Goal: Task Accomplishment & Management: Manage account settings

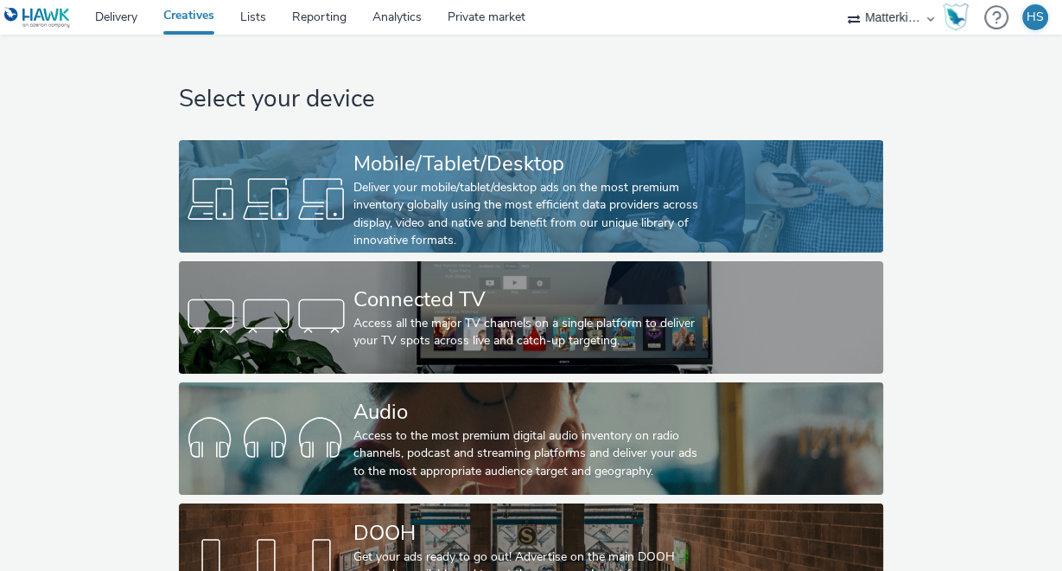
click at [449, 217] on div "Deliver your mobile/tablet/desktop ads on the most premium inventory globally u…" at bounding box center [528, 214] width 348 height 71
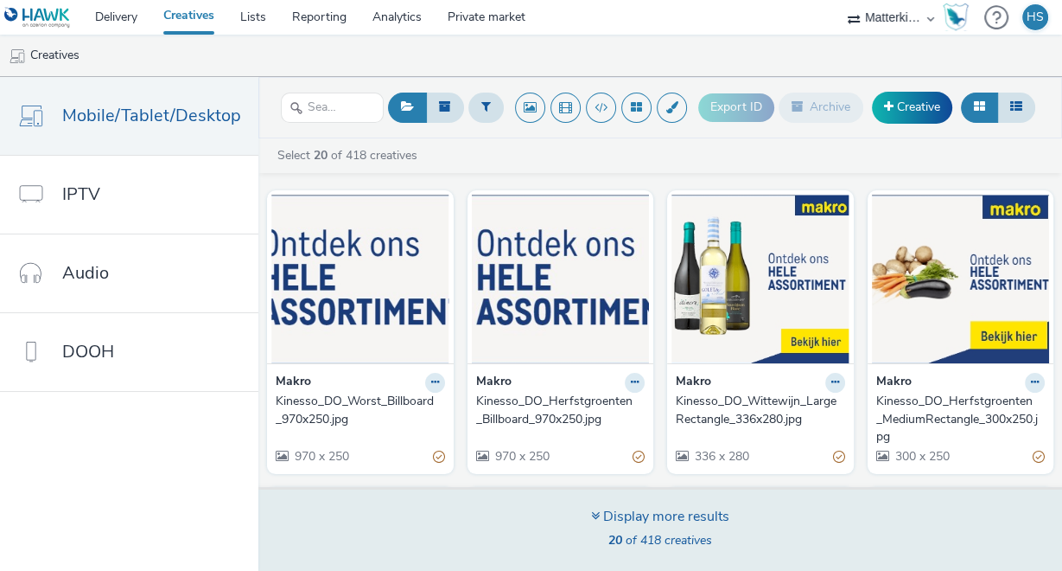
click at [656, 532] on span "20 of 418 creatives" at bounding box center [661, 540] width 104 height 16
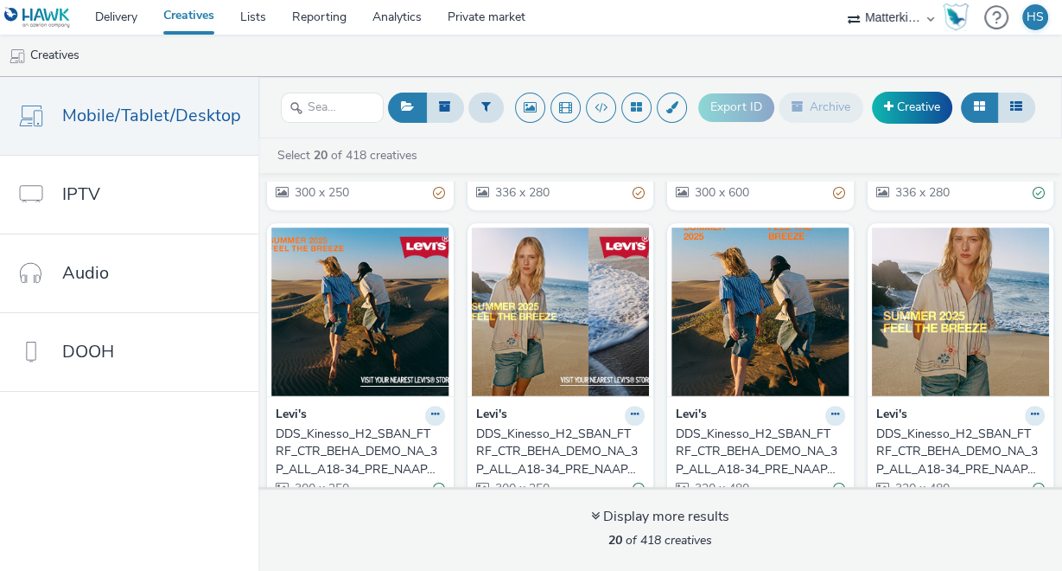
scroll to position [1119, 0]
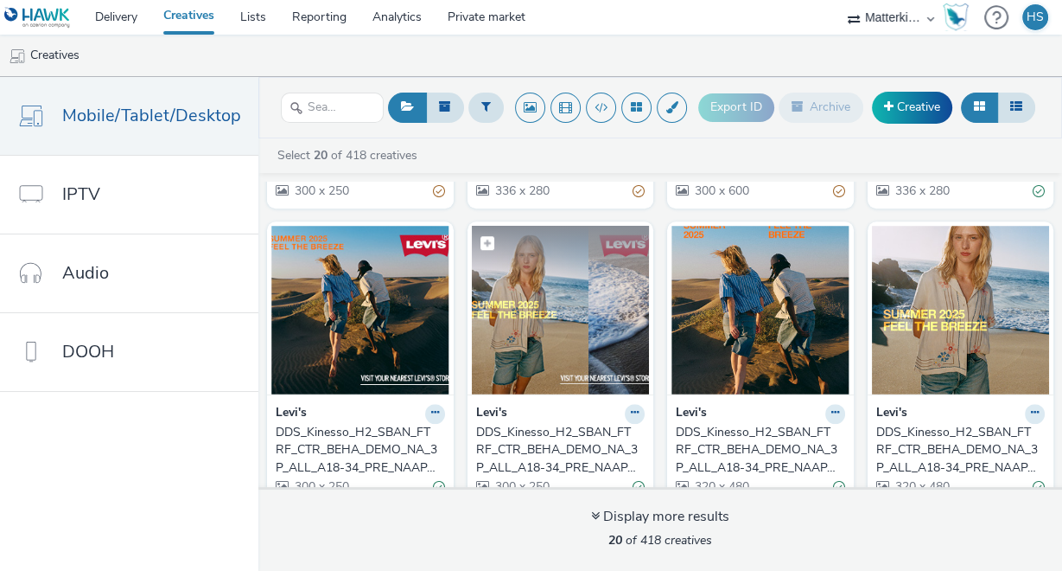
click at [577, 320] on img at bounding box center [561, 310] width 178 height 169
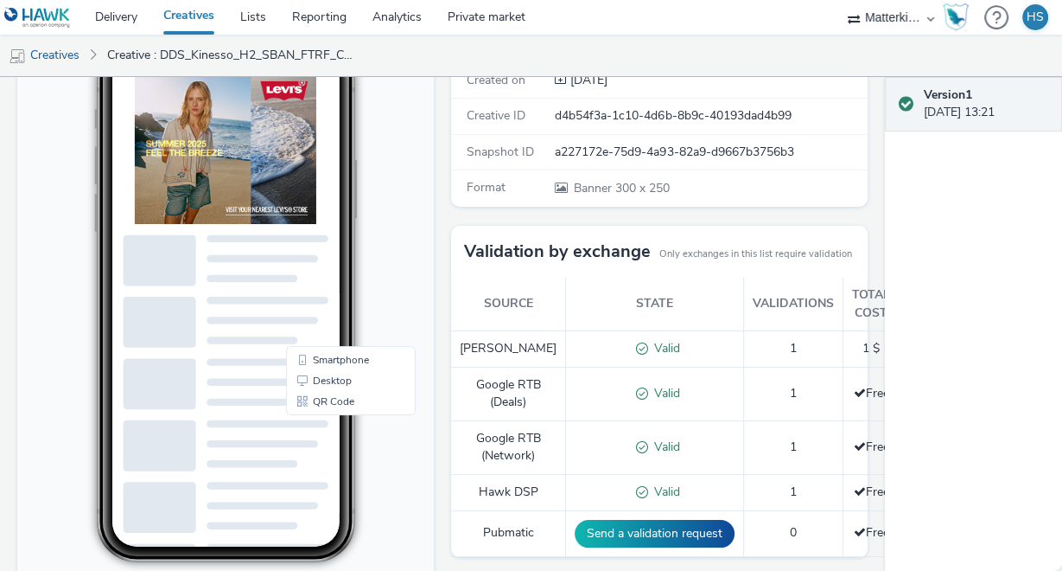
scroll to position [346, 0]
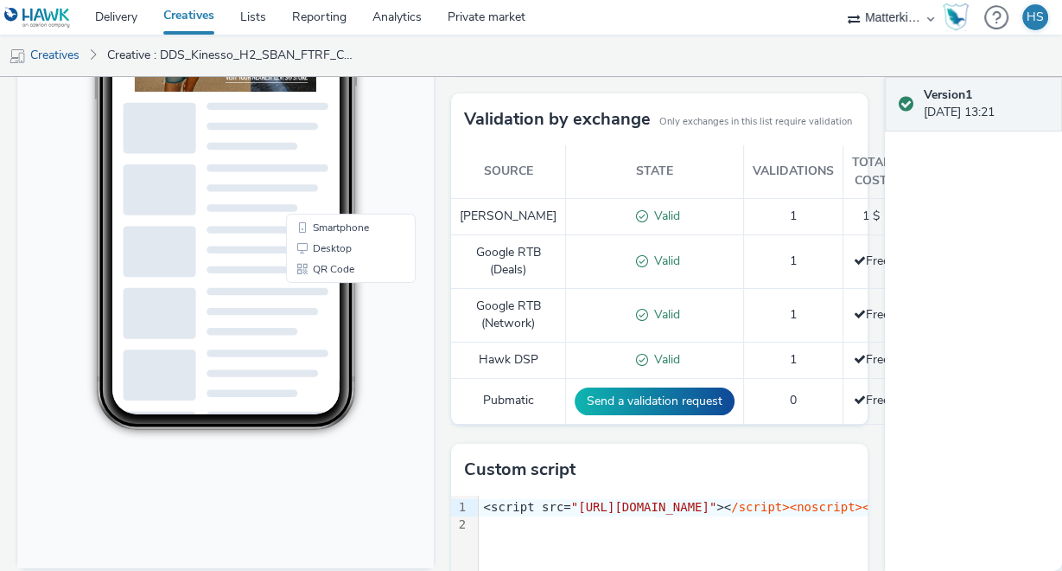
click at [56, 85] on body "15:58 Smartphone Desktop QR Code" at bounding box center [225, 214] width 417 height 709
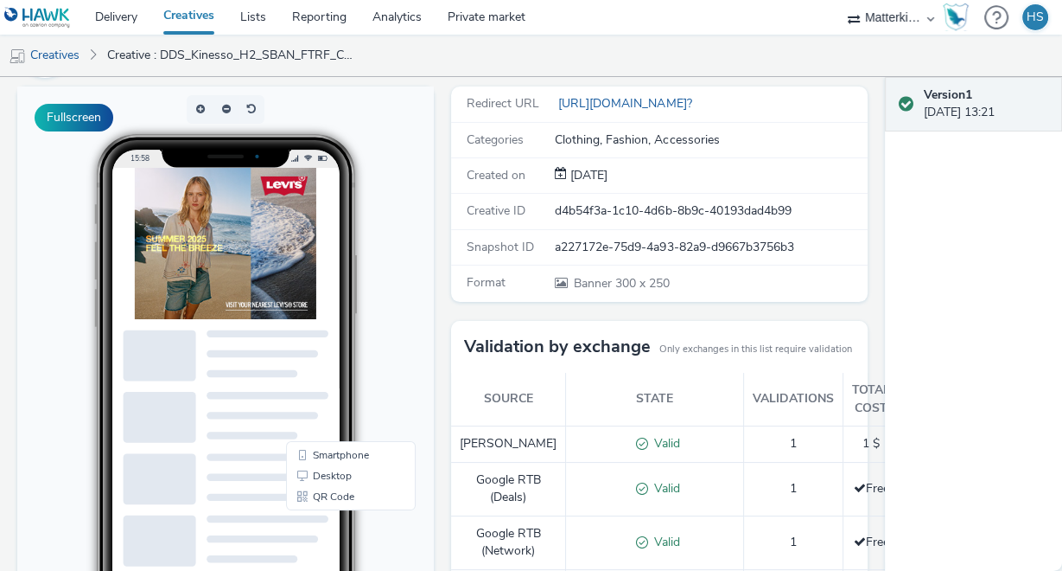
scroll to position [0, 0]
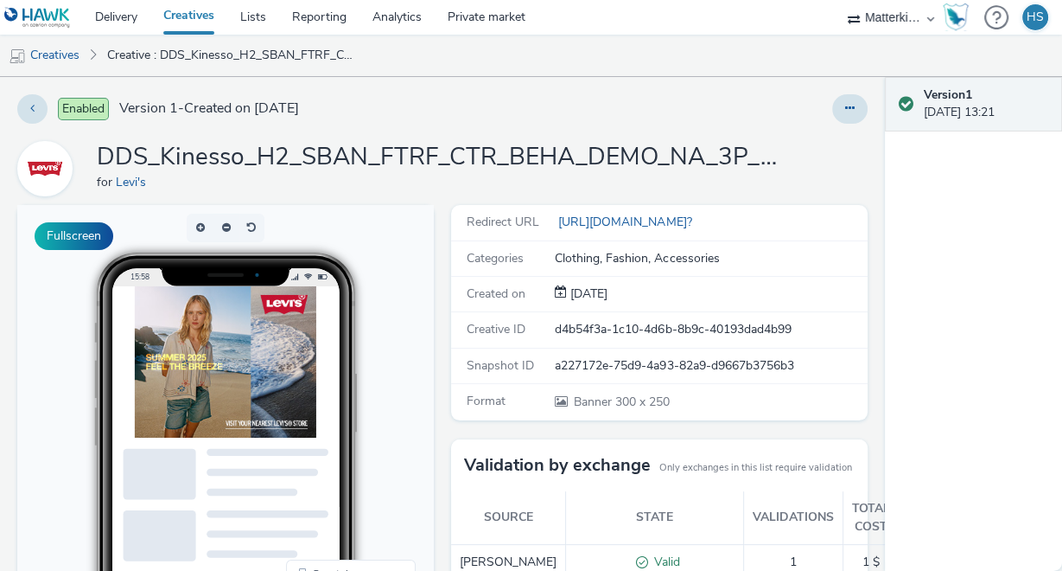
click at [847, 94] on div at bounding box center [849, 108] width 35 height 29
click at [845, 103] on button at bounding box center [849, 108] width 35 height 29
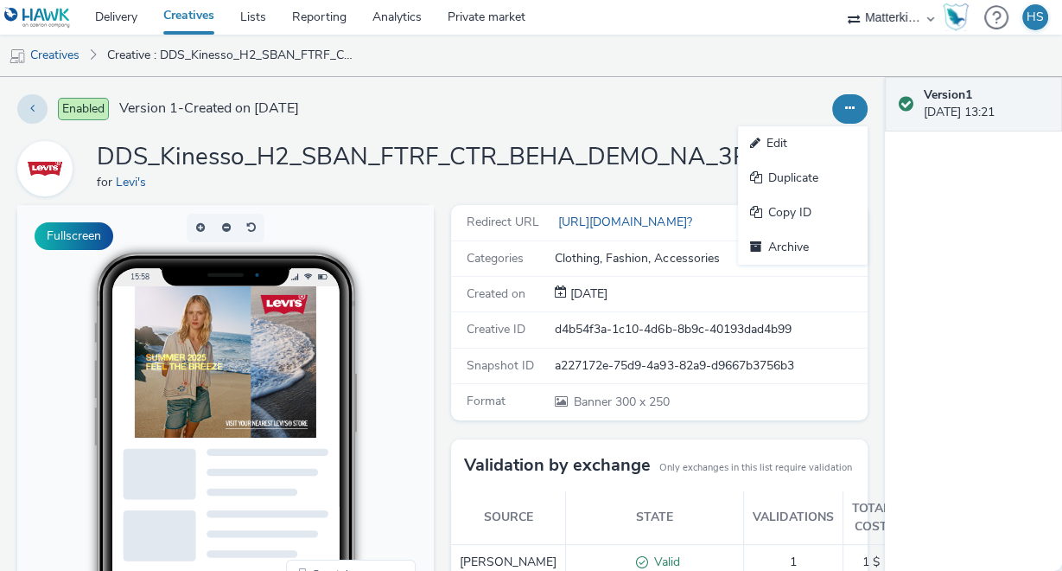
click at [974, 251] on div "Version 1 [DATE] 13:21" at bounding box center [973, 324] width 177 height 494
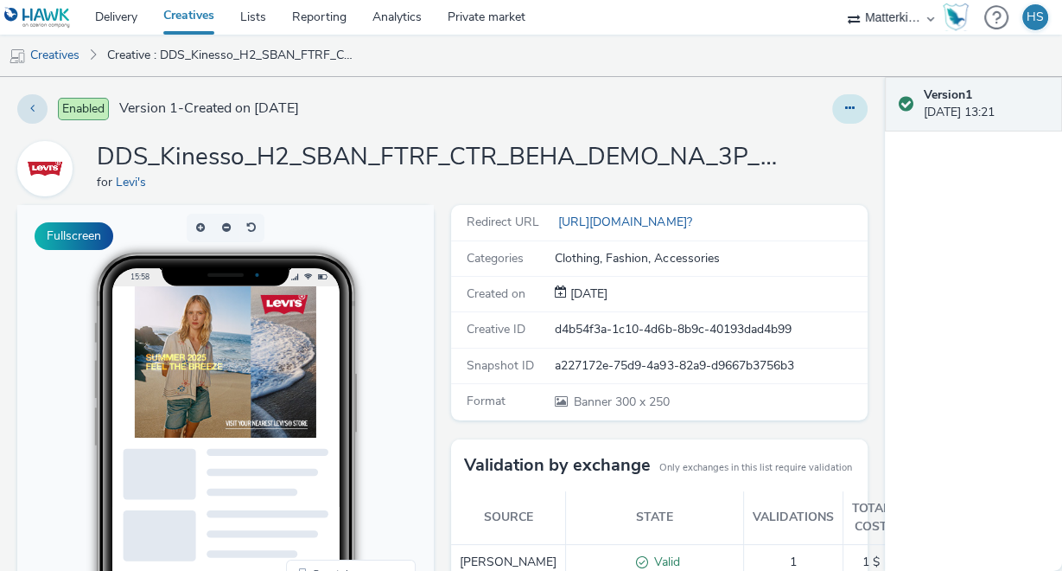
click at [845, 107] on button at bounding box center [849, 108] width 35 height 29
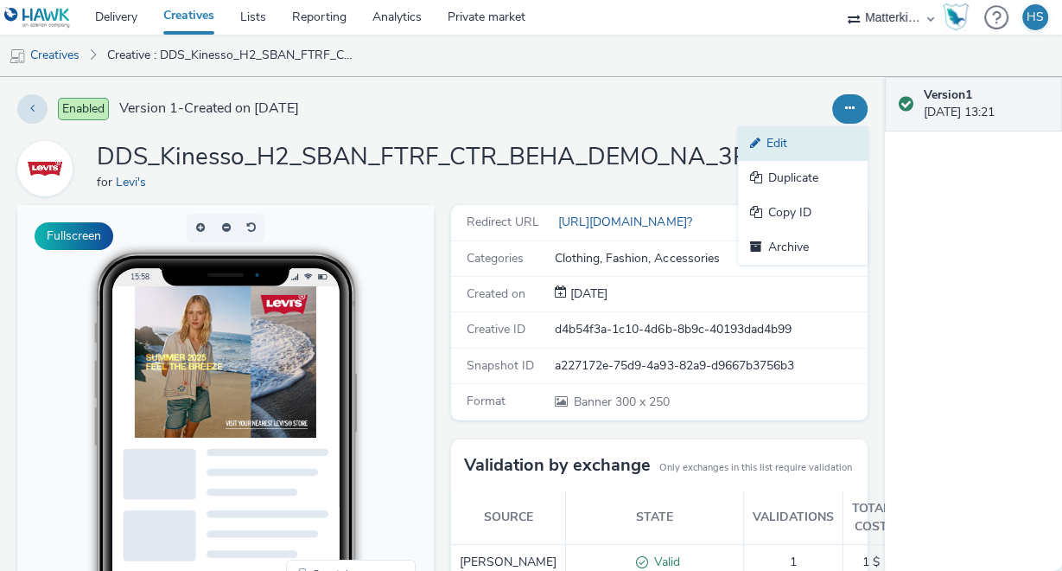
click at [807, 137] on link "Edit" at bounding box center [803, 143] width 130 height 35
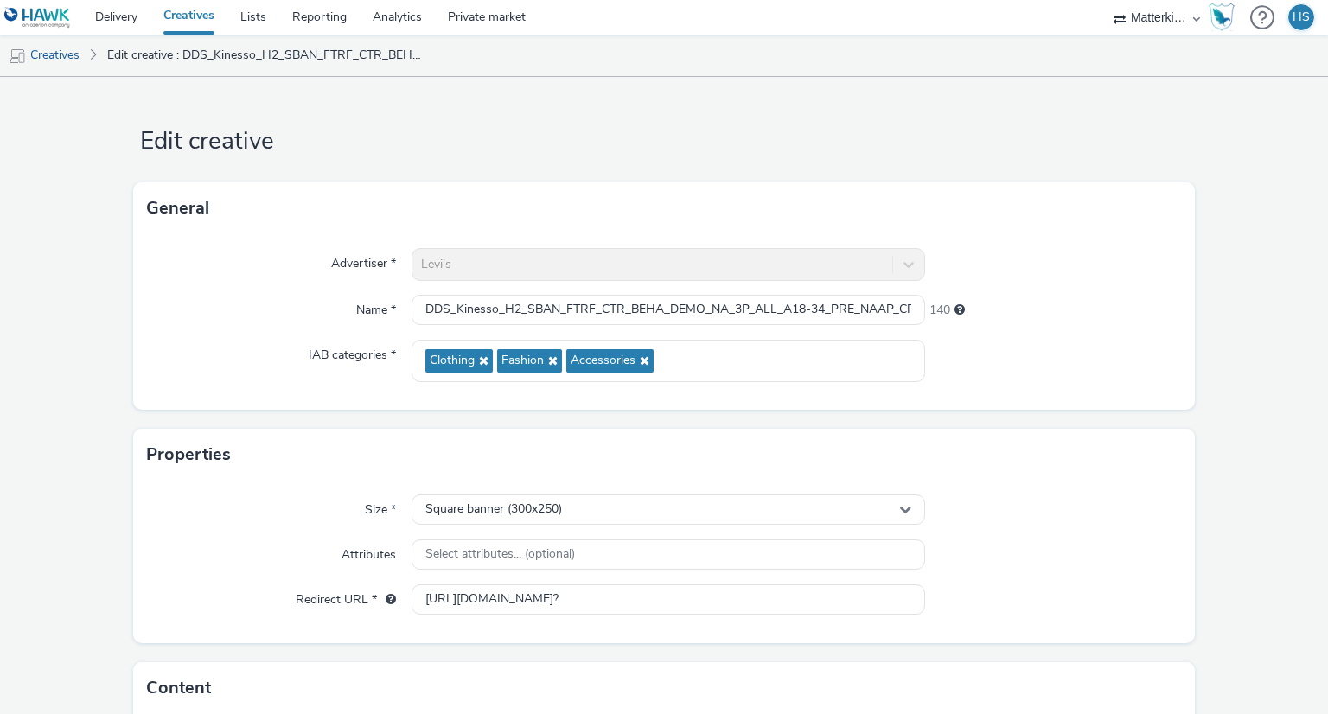
drag, startPoint x: 1052, startPoint y: 0, endPoint x: 190, endPoint y: 276, distance: 904.9
click at [190, 276] on div "Advertiser *" at bounding box center [279, 264] width 265 height 33
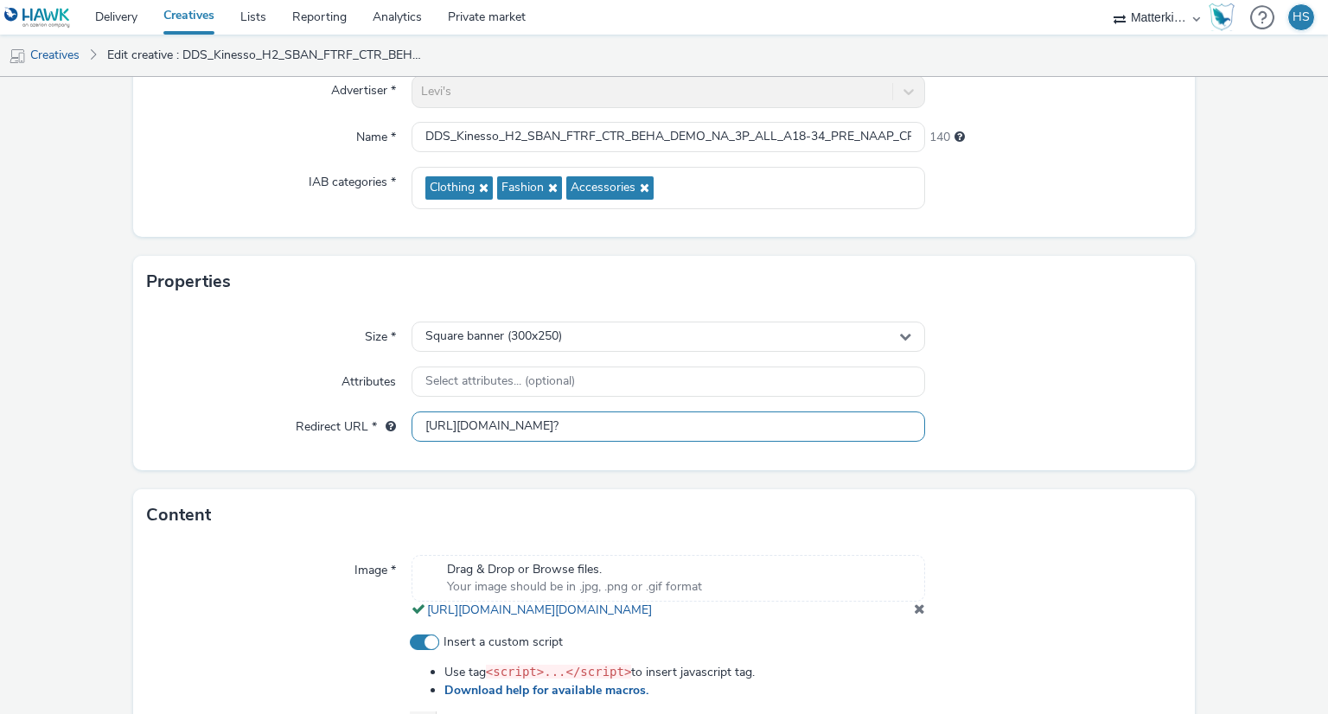
scroll to position [259, 0]
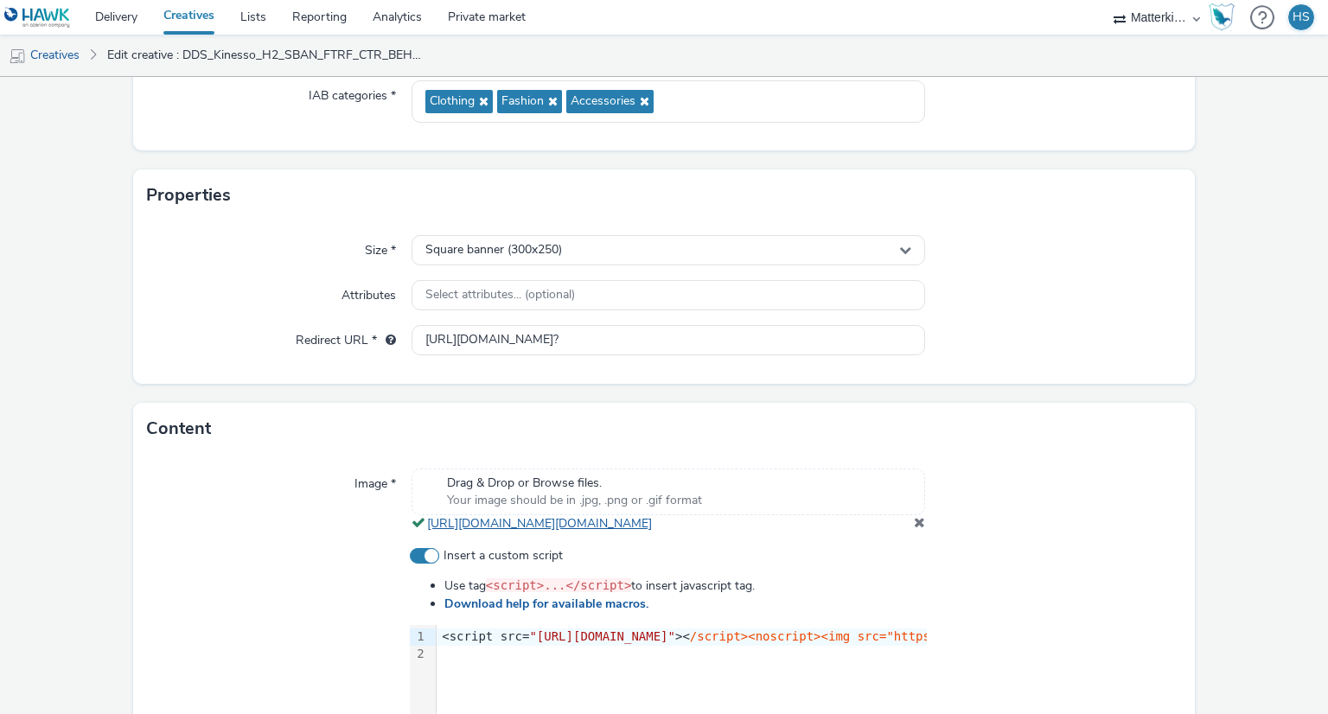
click at [525, 532] on link "[URL][DOMAIN_NAME][DOMAIN_NAME]" at bounding box center [543, 523] width 232 height 16
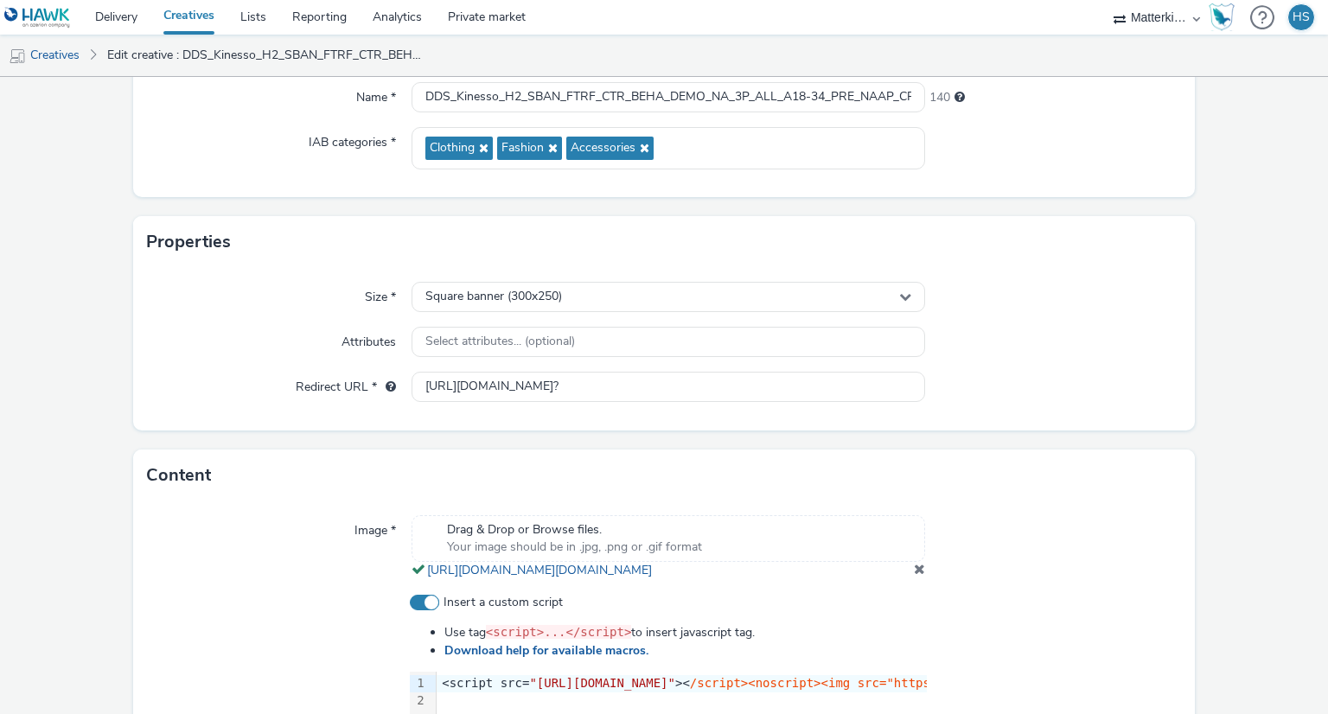
scroll to position [0, 0]
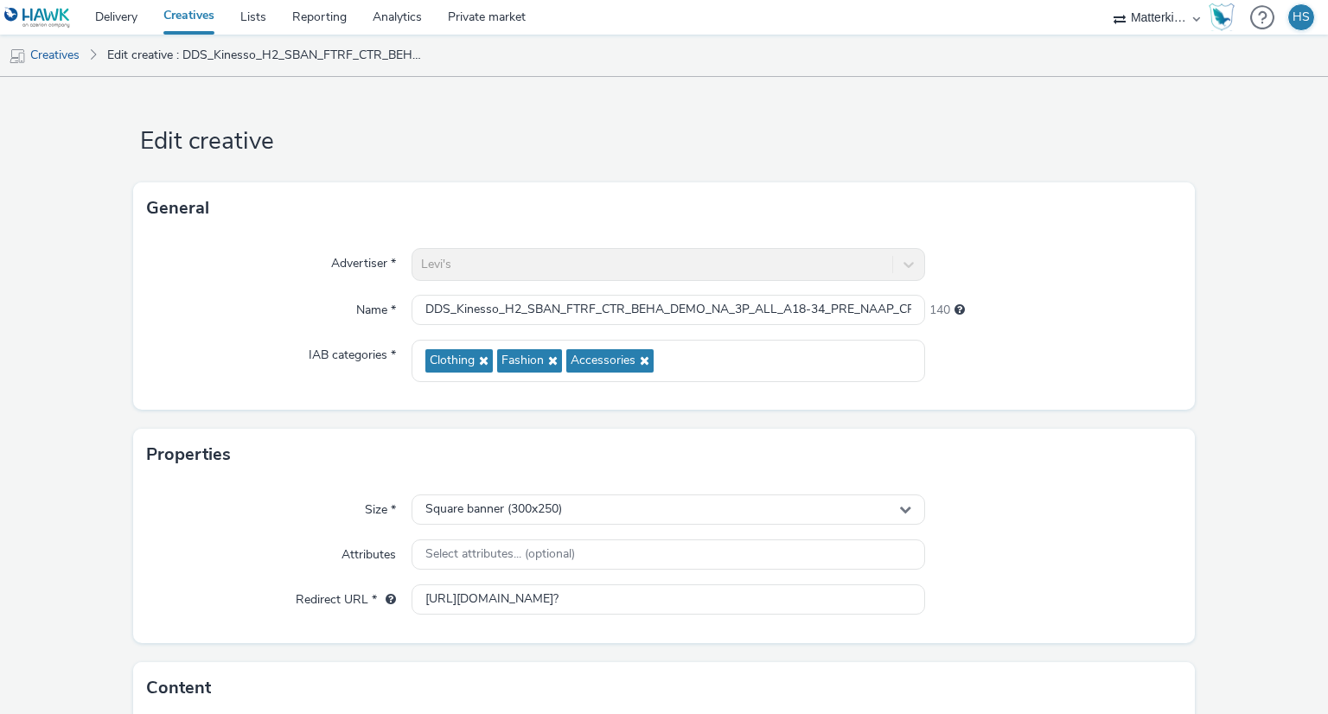
click at [61, 11] on img at bounding box center [37, 18] width 67 height 22
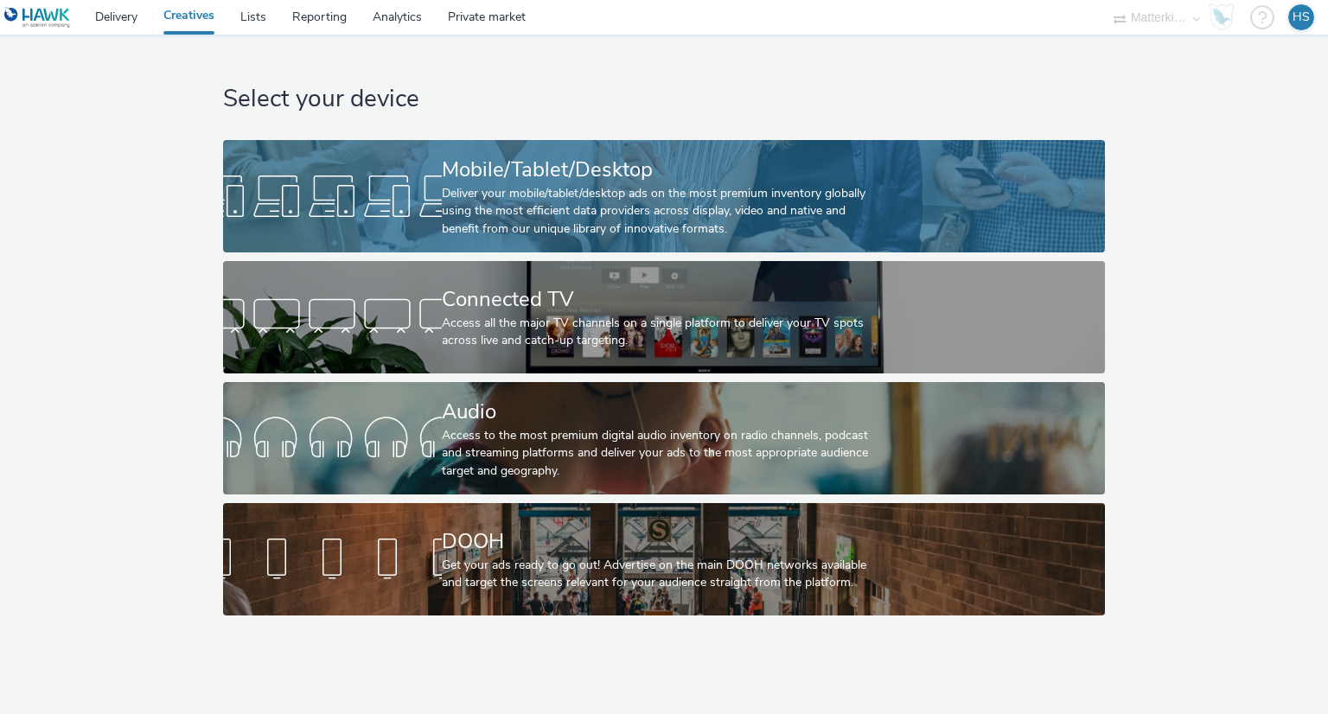
click at [599, 225] on div "Deliver your mobile/tablet/desktop ads on the most premium inventory globally u…" at bounding box center [660, 211] width 437 height 53
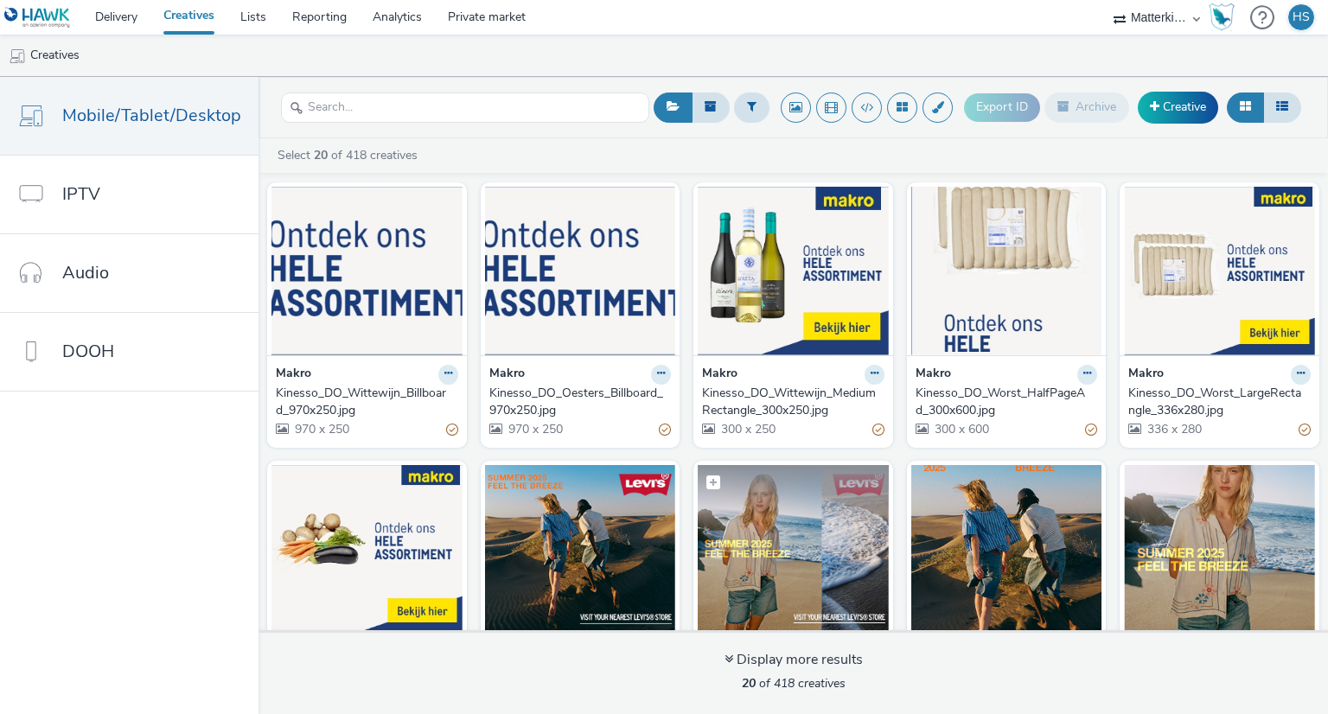
scroll to position [683, 0]
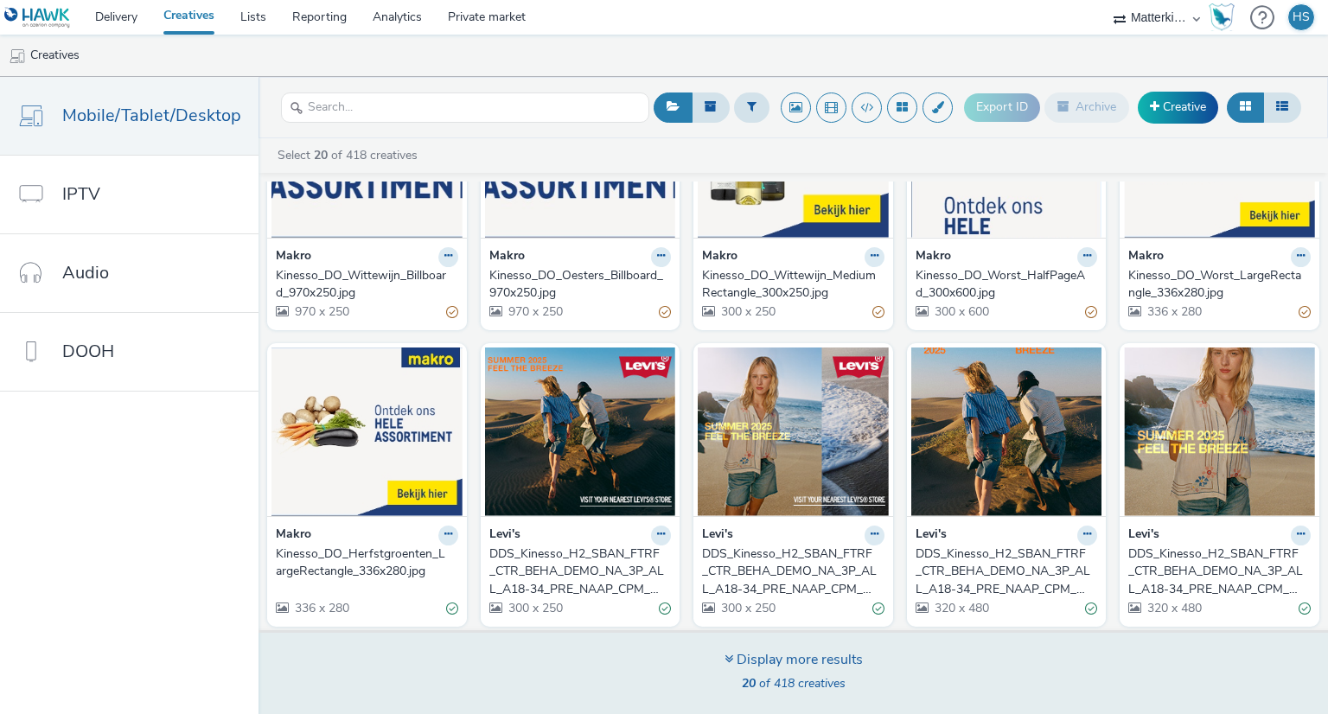
click at [829, 666] on div "Display more results" at bounding box center [793, 660] width 138 height 20
click at [736, 654] on div "Display more results" at bounding box center [793, 660] width 138 height 20
click at [755, 653] on div "Display more results" at bounding box center [793, 660] width 138 height 20
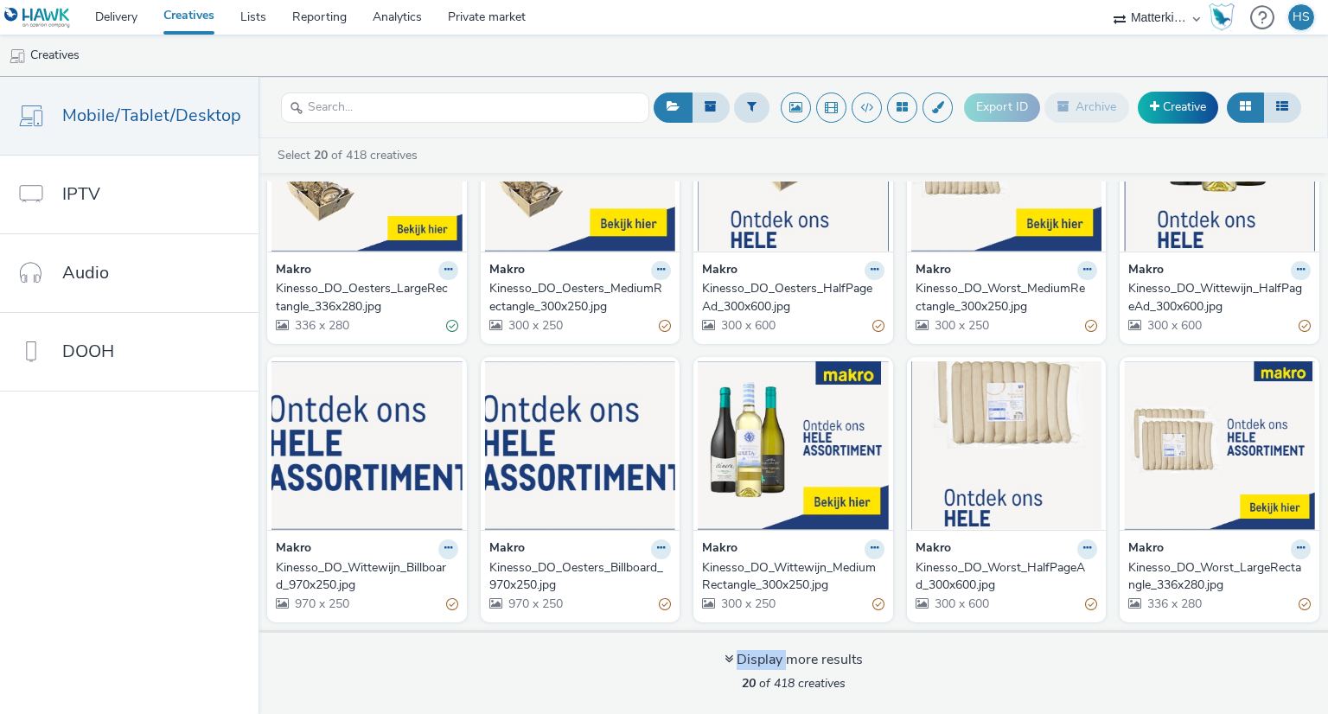
scroll to position [596, 0]
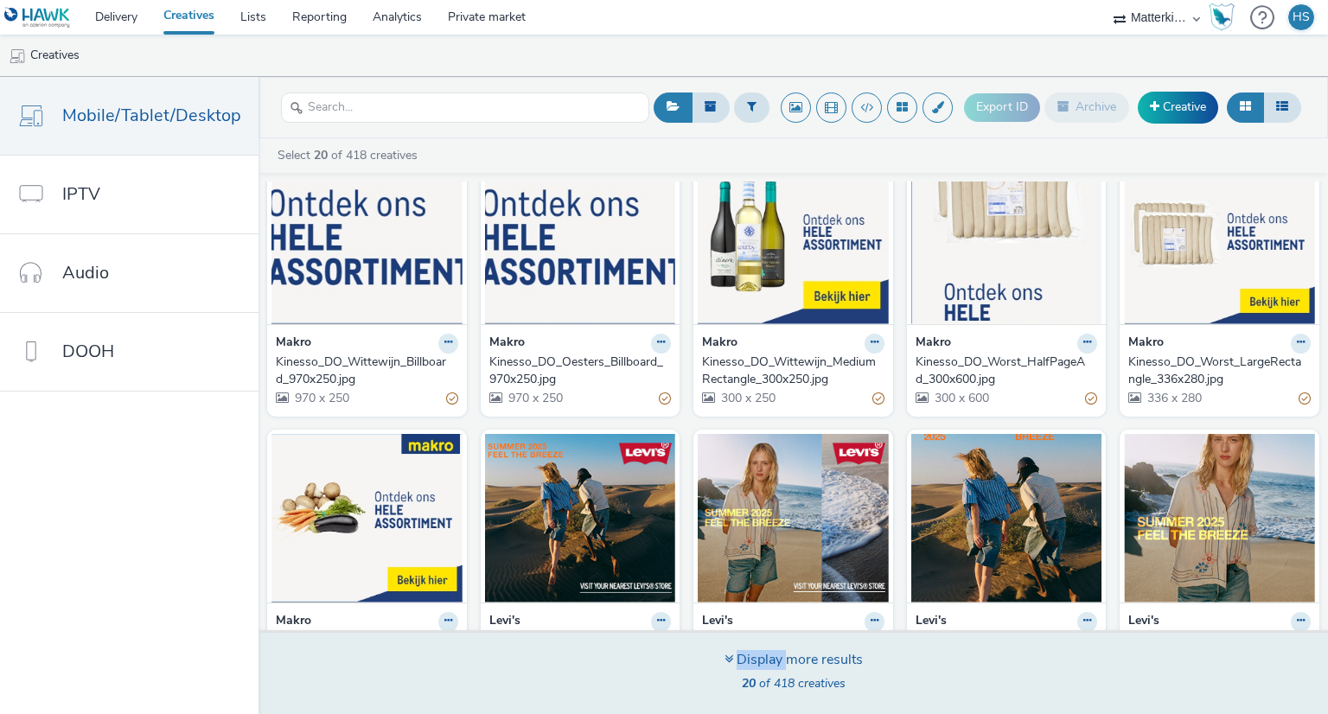
click at [786, 667] on div "Display more results" at bounding box center [793, 660] width 138 height 20
click at [787, 667] on div "Display more results" at bounding box center [793, 660] width 138 height 20
click at [748, 682] on strong "20" at bounding box center [749, 683] width 14 height 16
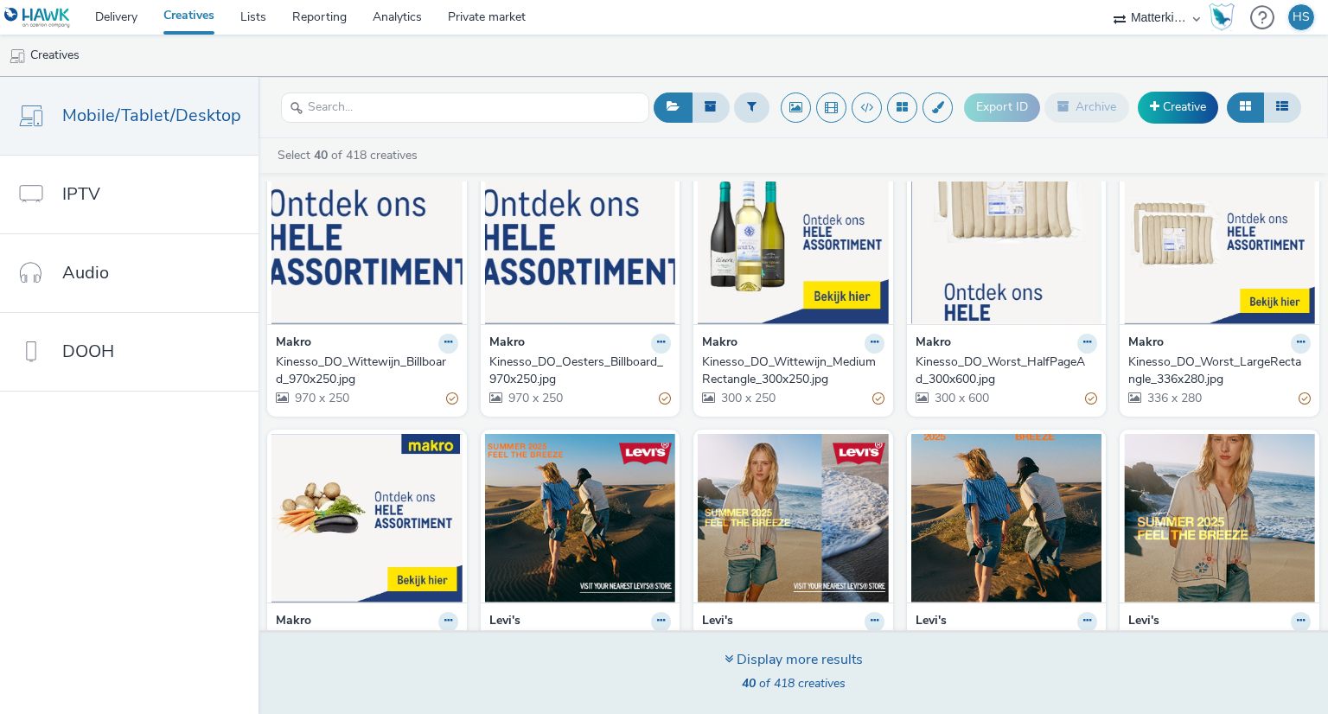
click at [730, 653] on icon at bounding box center [728, 659] width 9 height 14
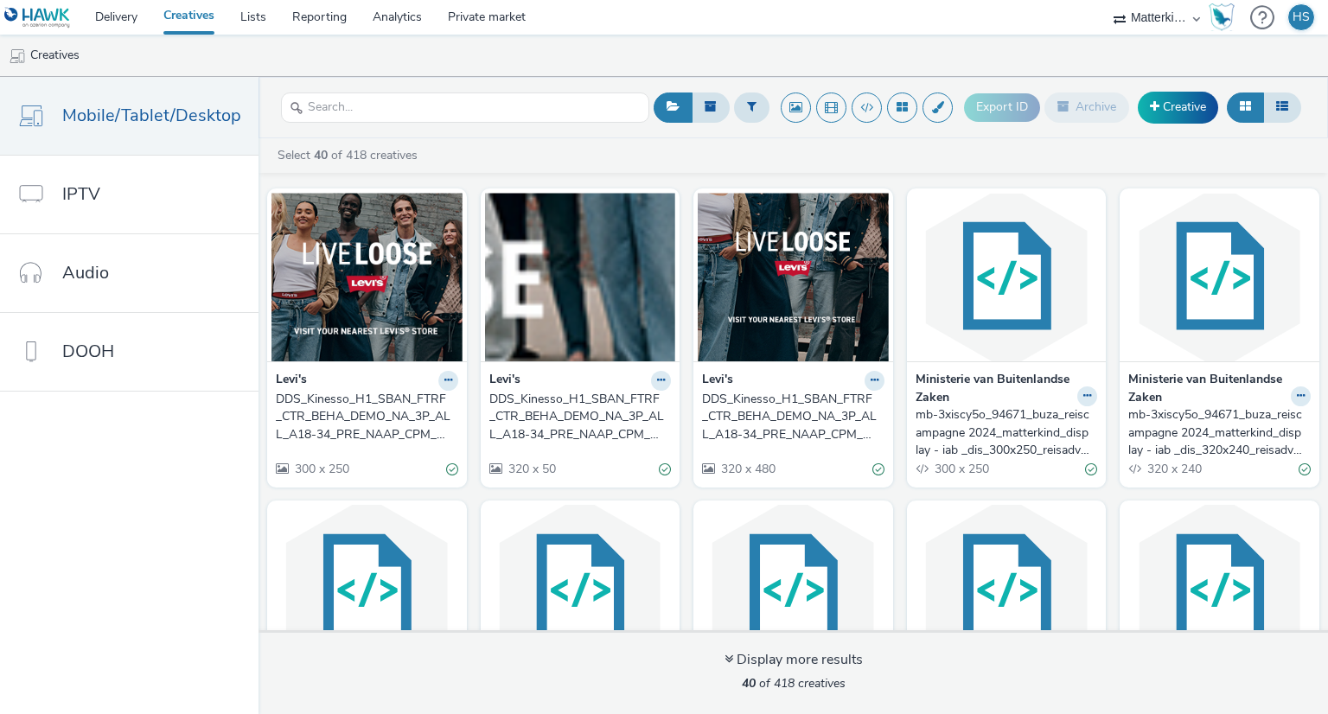
scroll to position [1374, 0]
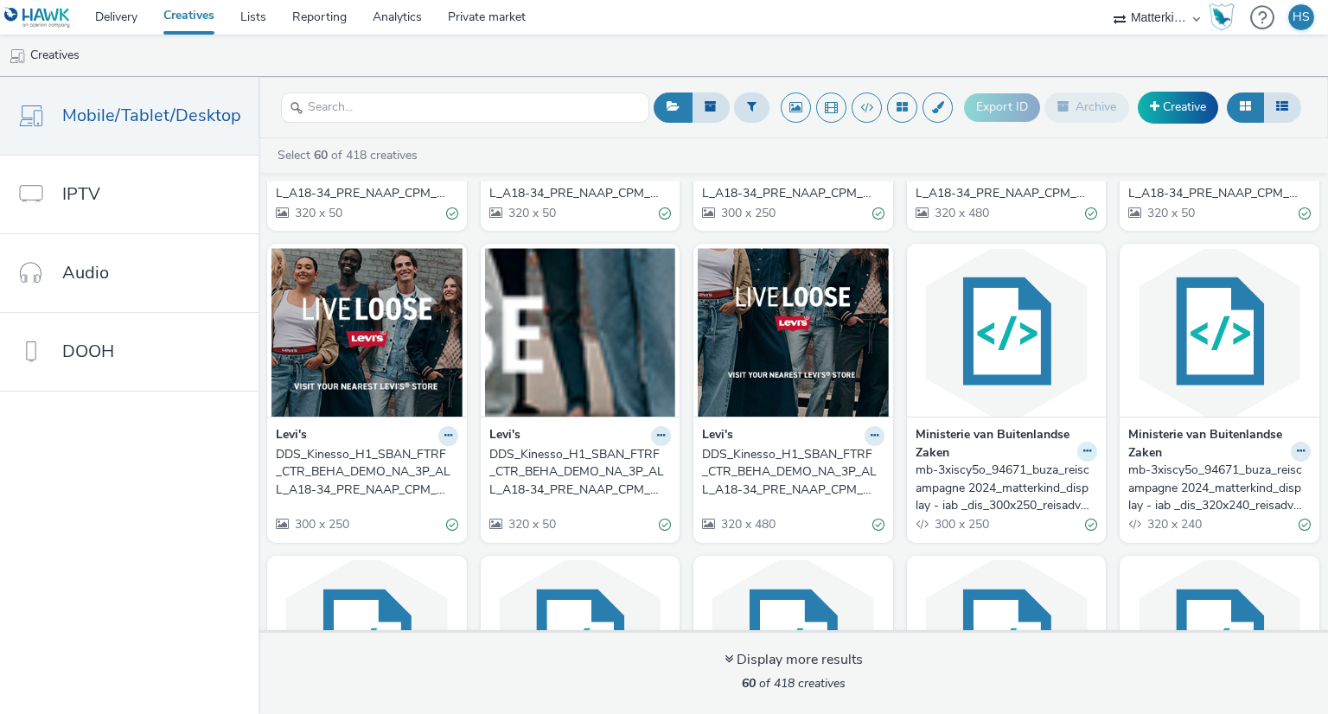
click at [1083, 449] on icon at bounding box center [1087, 451] width 8 height 10
click at [1047, 469] on link "Edit" at bounding box center [1032, 481] width 130 height 35
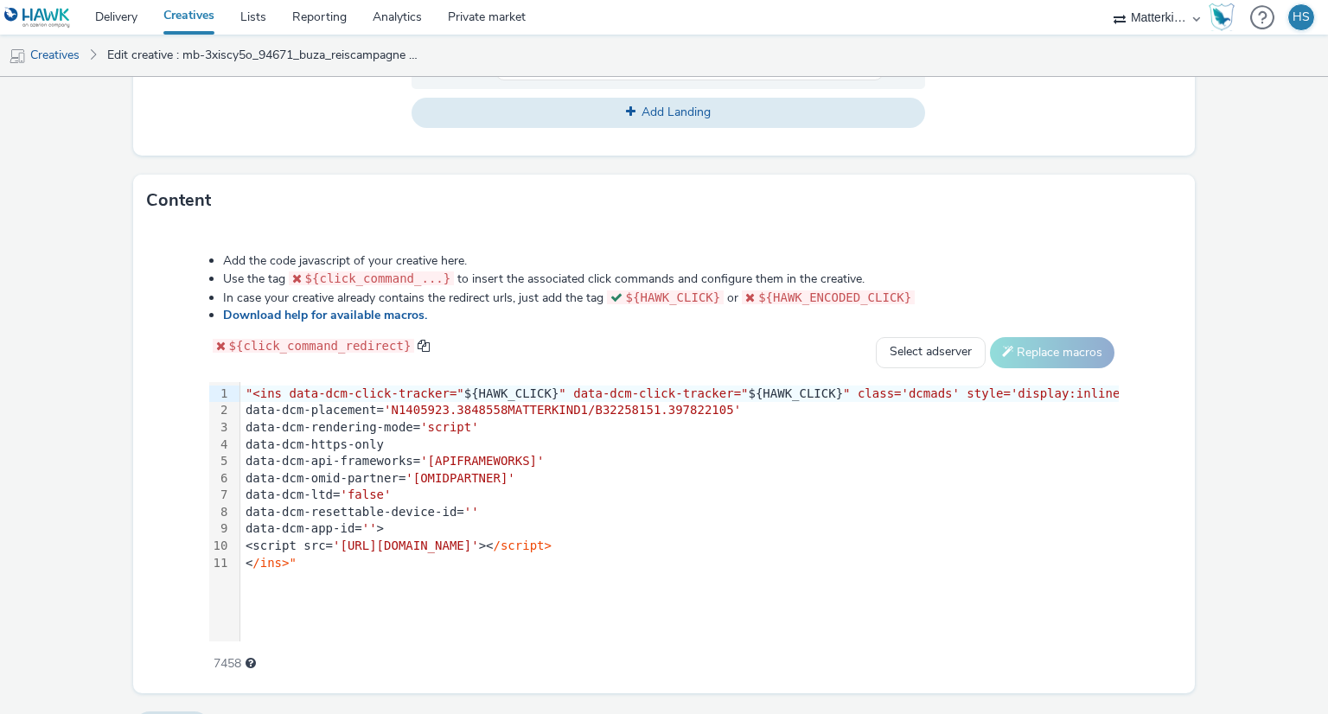
scroll to position [778, 0]
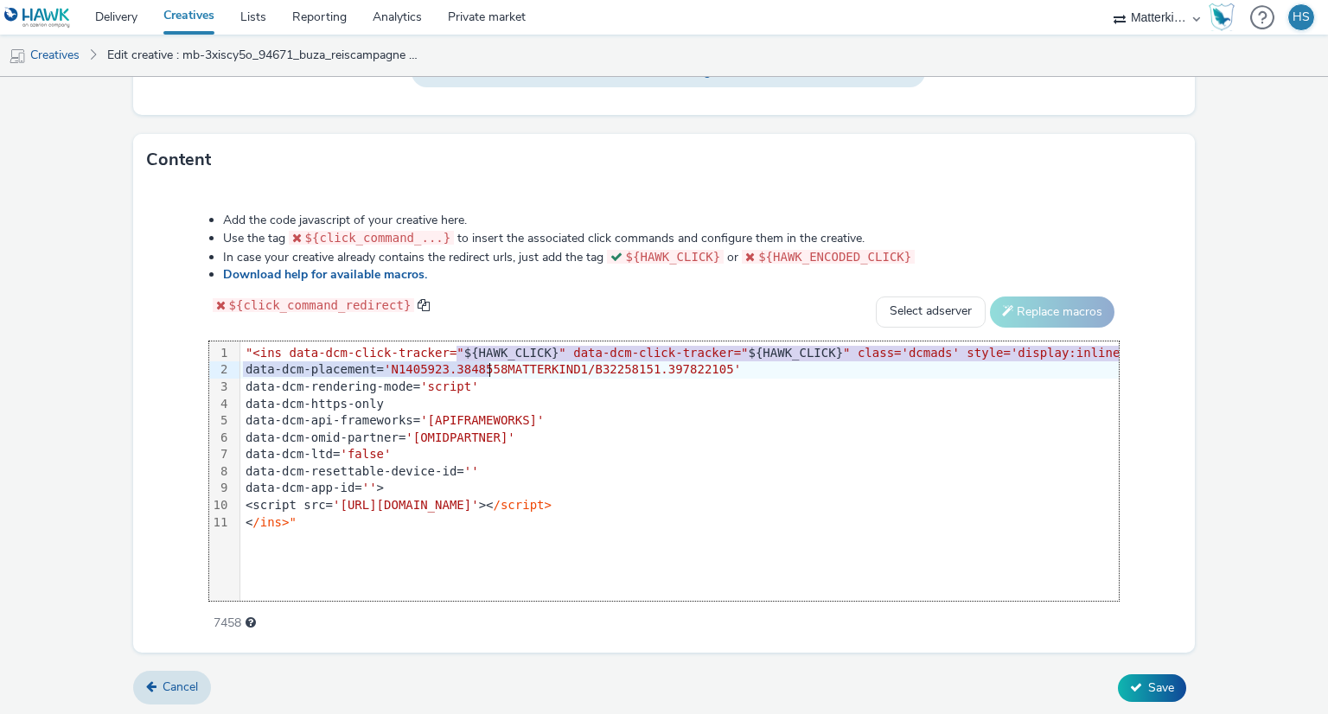
drag, startPoint x: 464, startPoint y: 347, endPoint x: 489, endPoint y: 359, distance: 27.8
click at [489, 359] on div ""<ins data-dcm-click-tracker=" ${HAWK_CLICK} " data-dcm-click-tracker=" ${HAWK_…" at bounding box center [797, 438] width 1114 height 194
click at [685, 45] on ul "Creatives Edit creative : mb-3xiscy5o_94671_buza_reiscampagne 2024_matterkind_d…" at bounding box center [664, 55] width 1328 height 41
